Goal: Download file/media

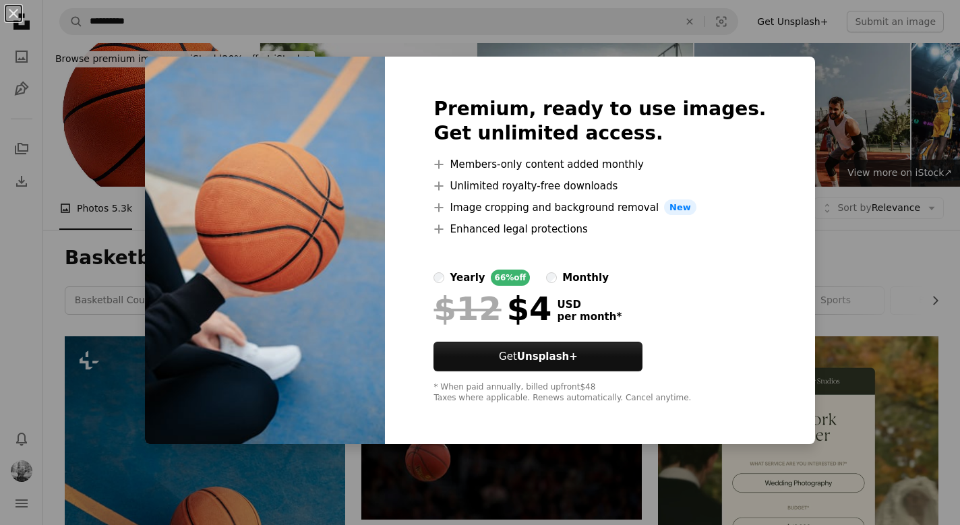
scroll to position [8796, 0]
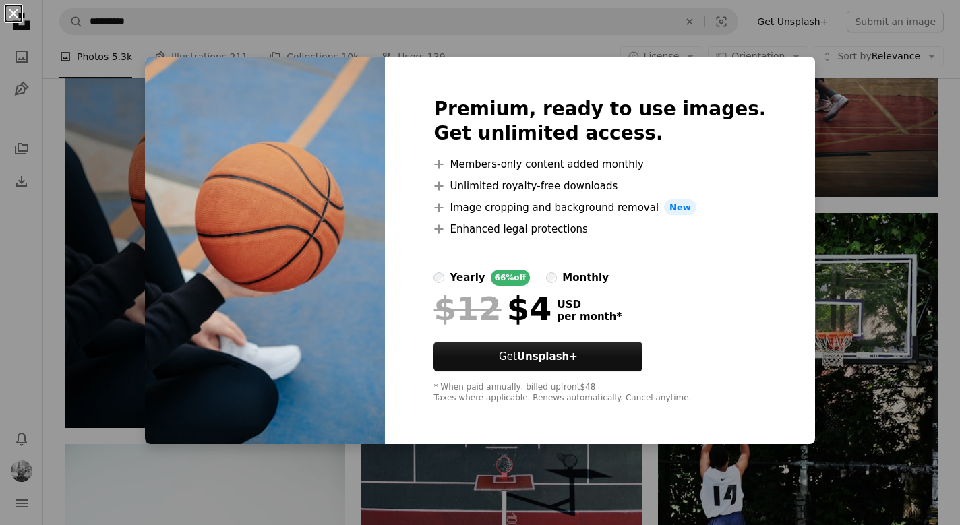
click at [16, 11] on button "An X shape" at bounding box center [13, 13] width 16 height 16
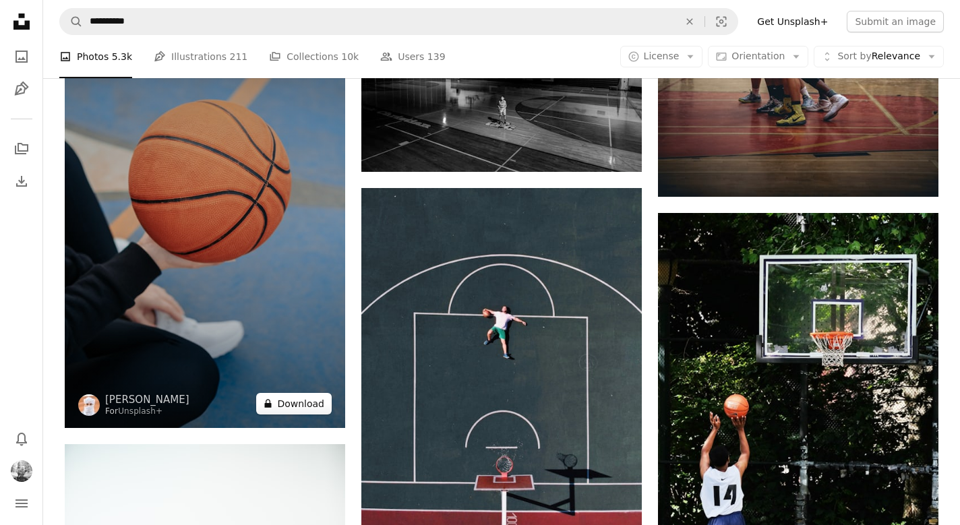
click at [289, 398] on button "A lock Download" at bounding box center [294, 404] width 76 height 22
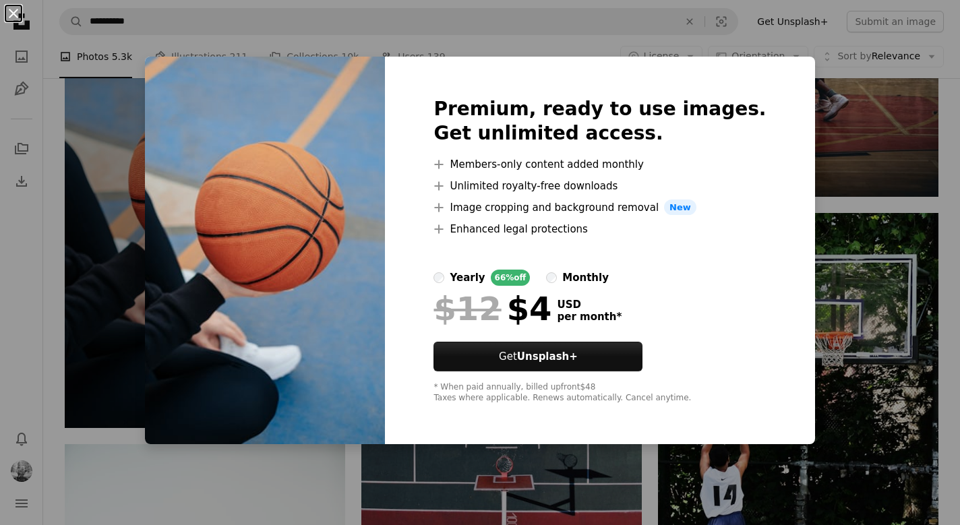
click at [14, 7] on button "An X shape" at bounding box center [13, 13] width 16 height 16
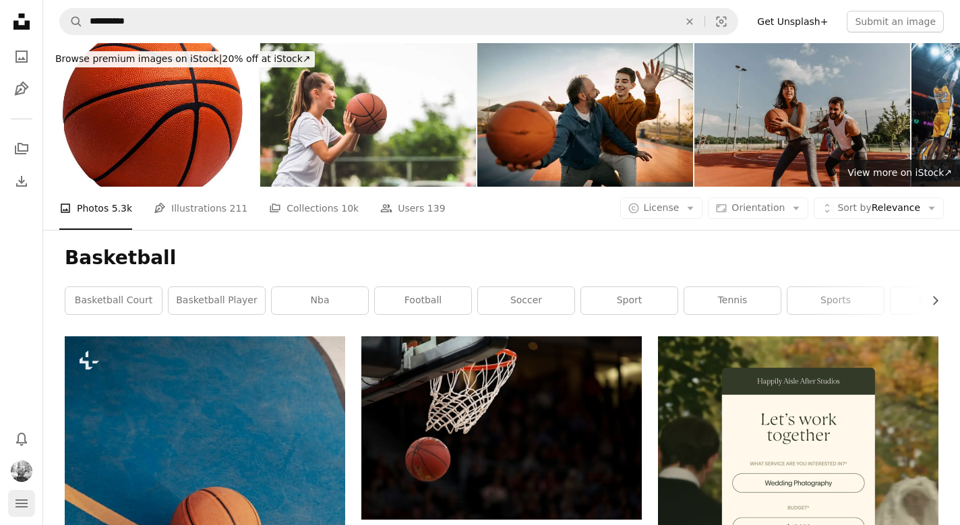
click at [24, 495] on icon "navigation menu" at bounding box center [21, 503] width 16 height 16
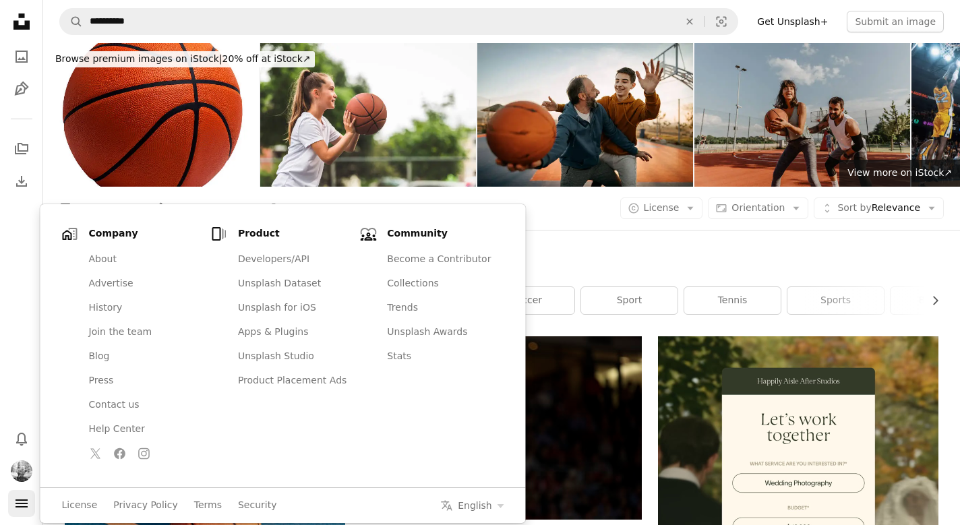
click at [24, 495] on icon "navigation menu" at bounding box center [21, 503] width 16 height 16
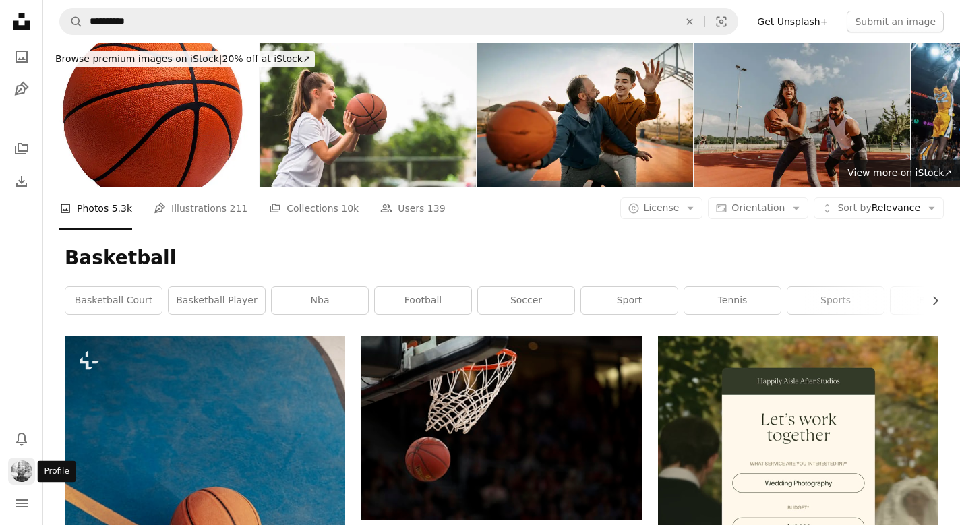
click at [23, 467] on img "Profile" at bounding box center [22, 471] width 22 height 22
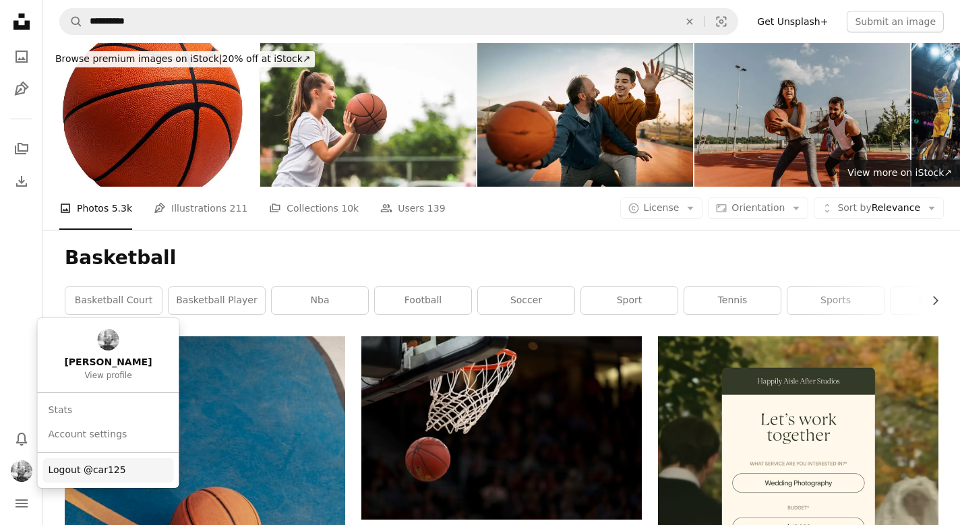
click at [59, 469] on span "Logout @car125" at bounding box center [88, 470] width 78 height 13
